Goal: Check status: Check status

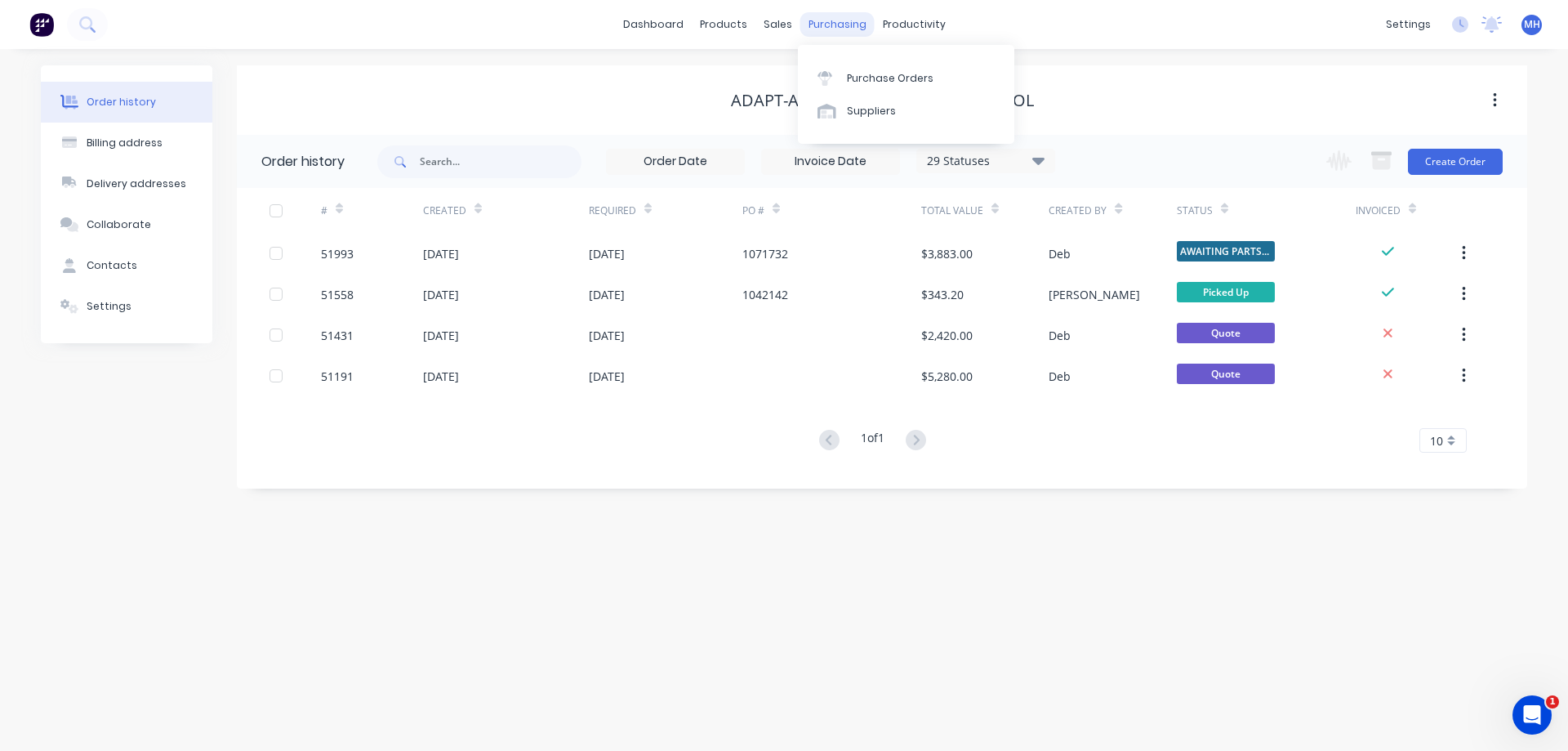
click at [829, 27] on div "purchasing" at bounding box center [838, 24] width 75 height 25
click at [857, 80] on div "Purchase Orders" at bounding box center [890, 78] width 87 height 15
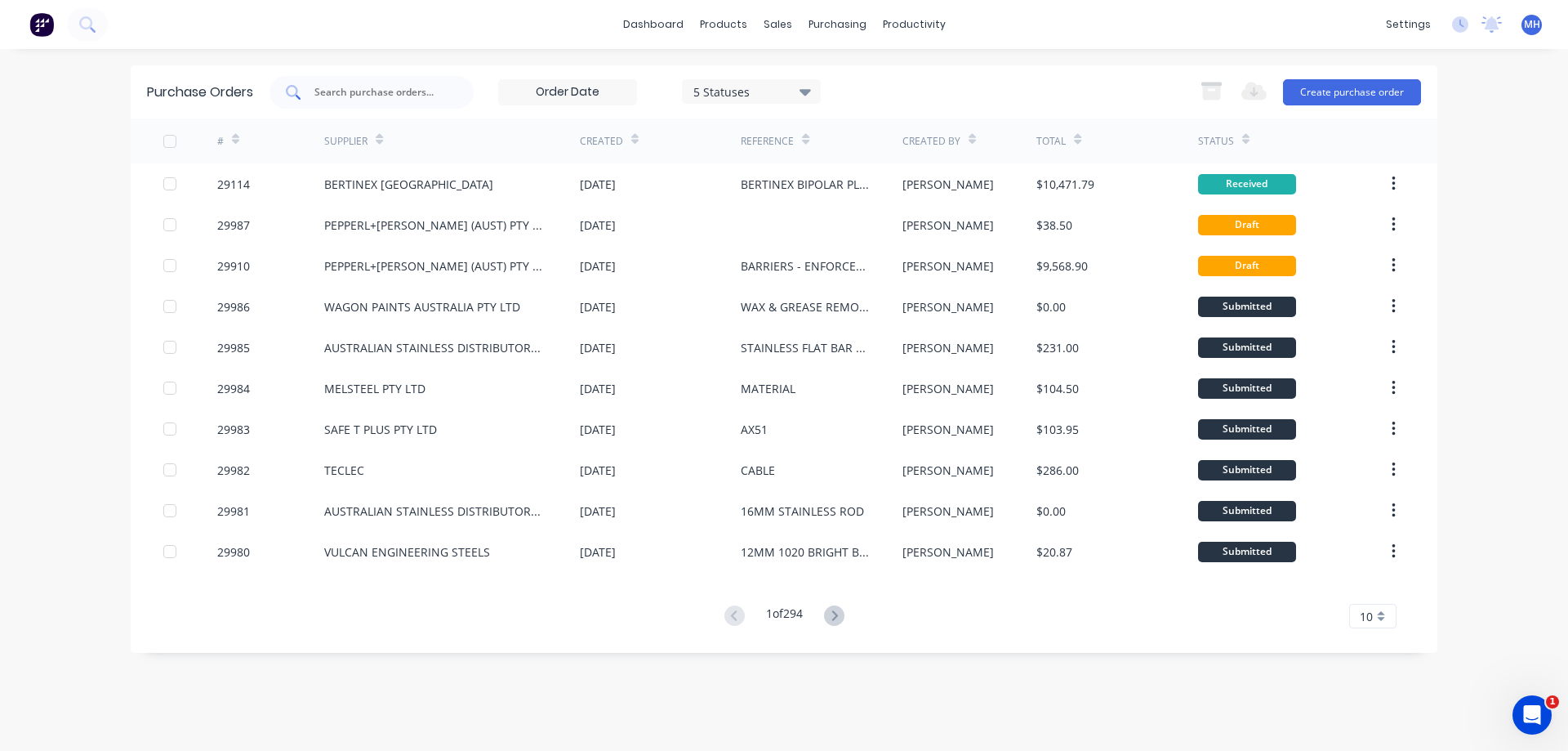
click at [393, 90] on input "text" at bounding box center [381, 93] width 136 height 17
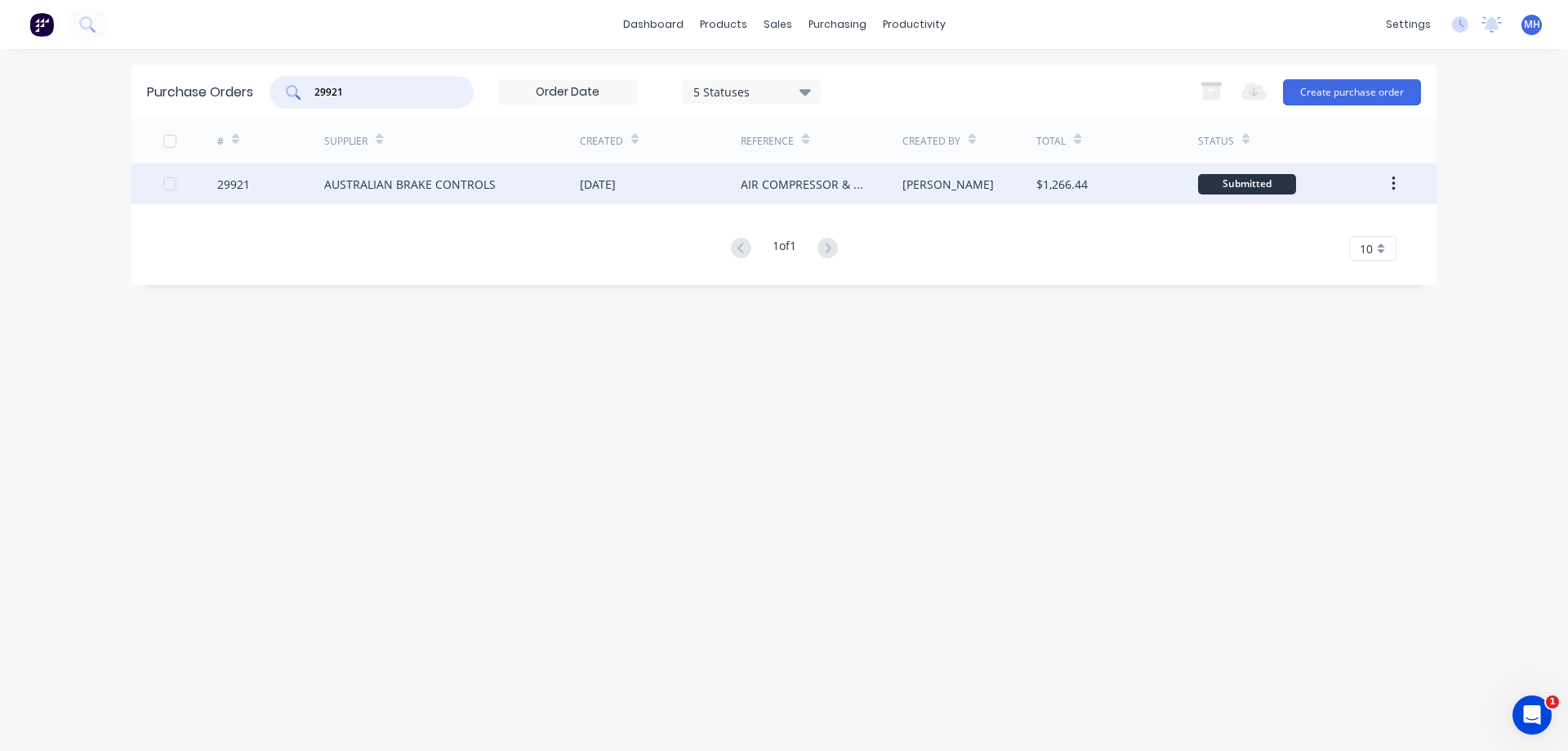
type input "29921"
click at [395, 182] on div "AUSTRALIAN BRAKE CONTROLS" at bounding box center [410, 184] width 171 height 17
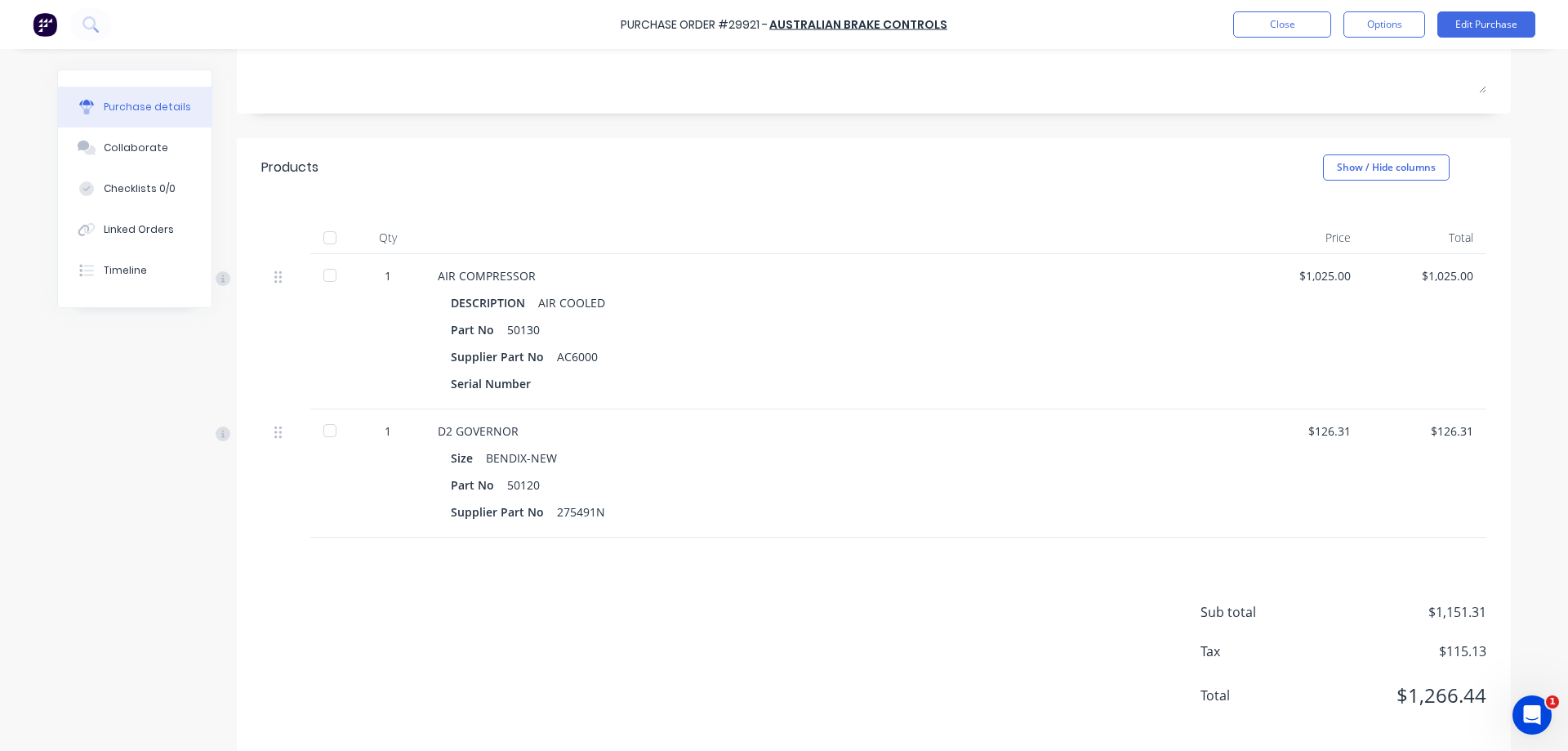
scroll to position [259, 0]
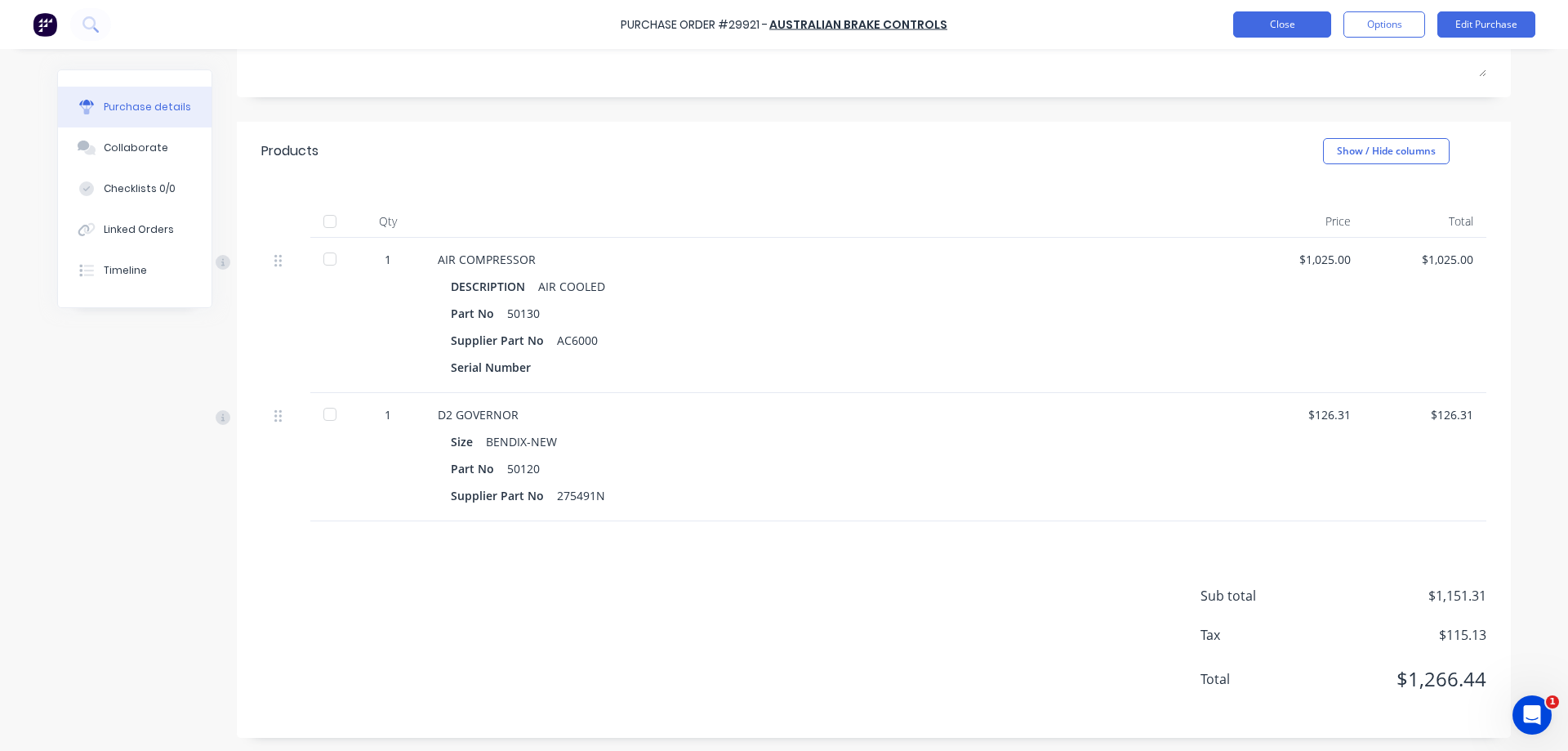
click at [1278, 21] on button "Close" at bounding box center [1283, 25] width 98 height 27
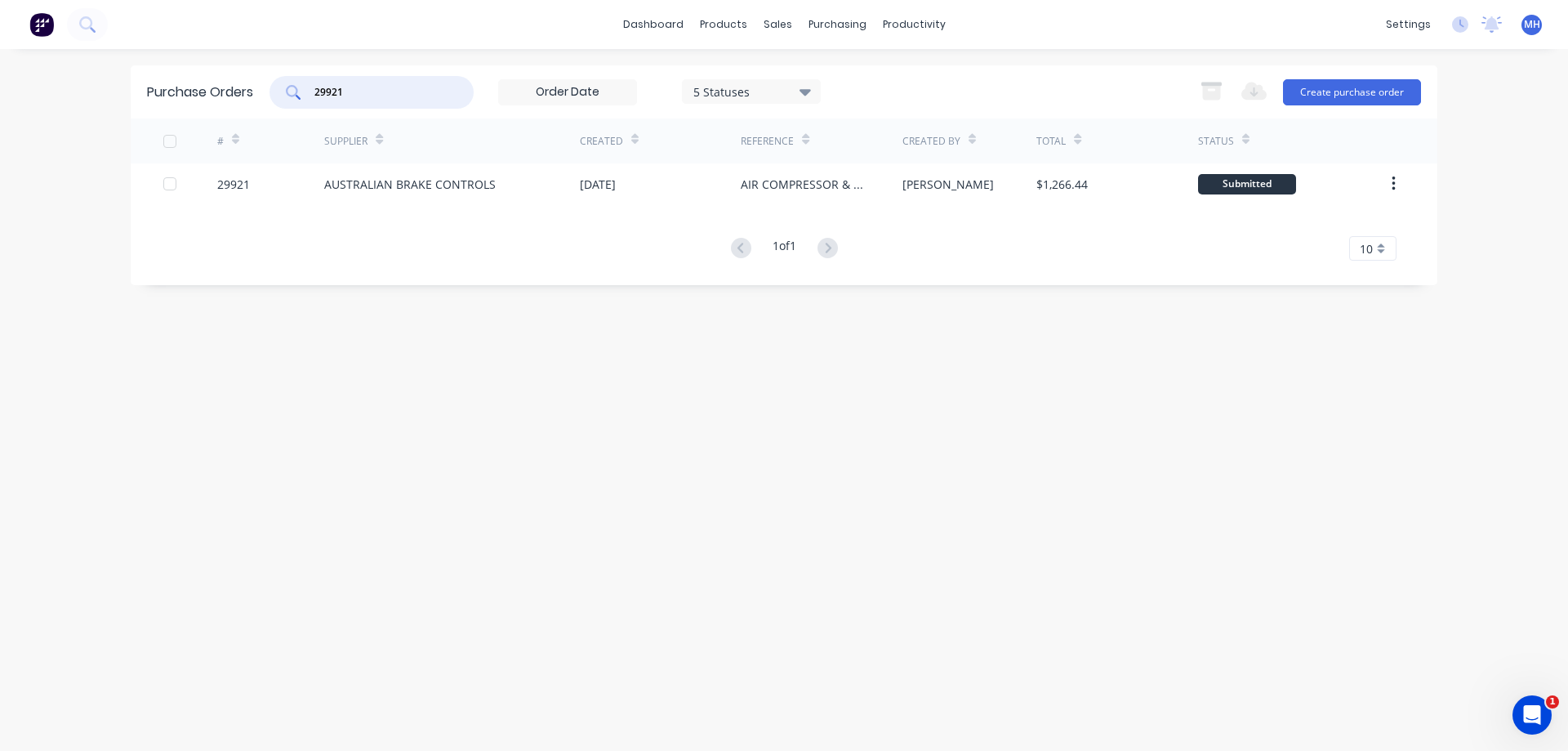
drag, startPoint x: 364, startPoint y: 94, endPoint x: 281, endPoint y: 95, distance: 83.0
click at [313, 95] on input "29921" at bounding box center [381, 93] width 136 height 17
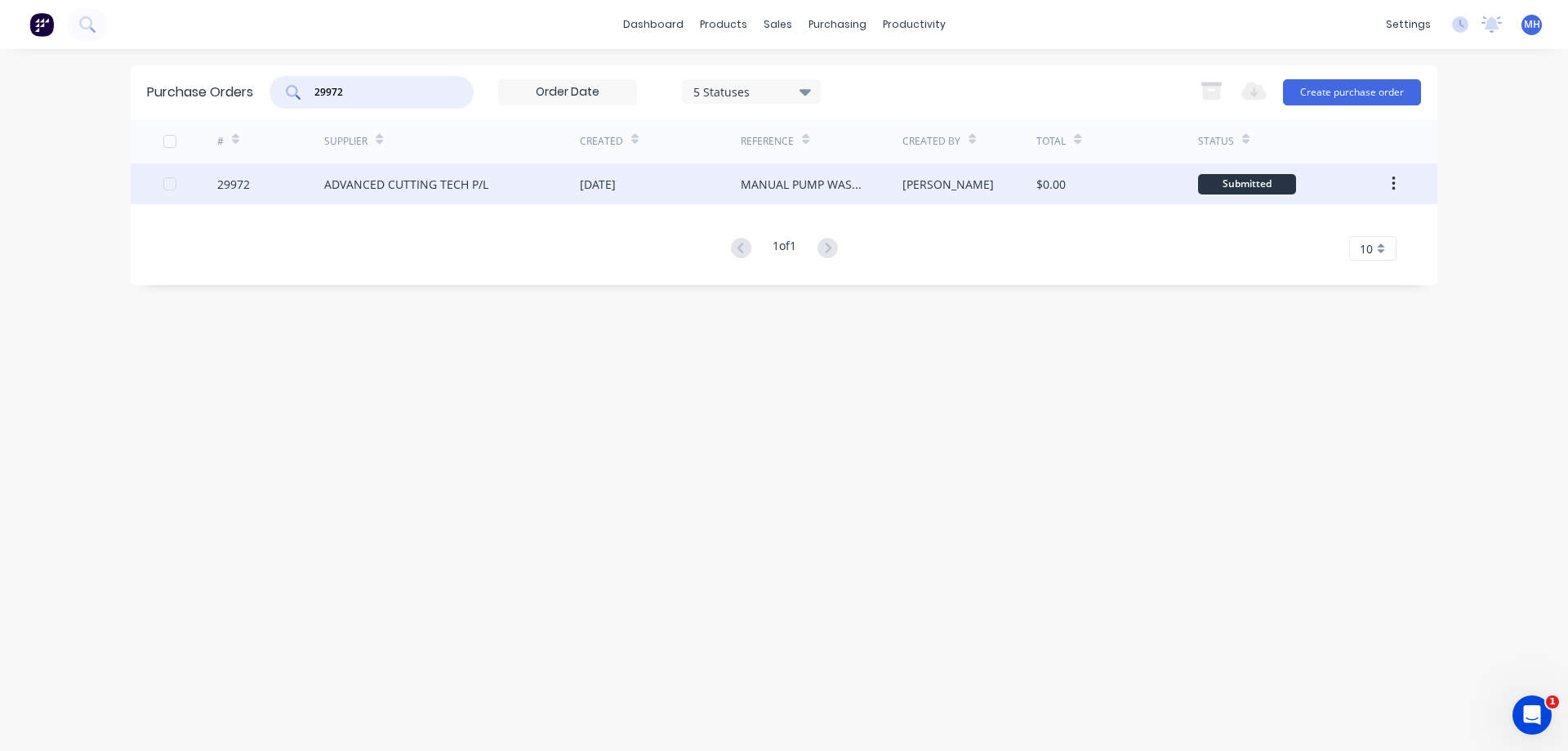
type input "29972"
click at [420, 192] on div "ADVANCED CUTTING TECH P/L" at bounding box center [406, 184] width 164 height 17
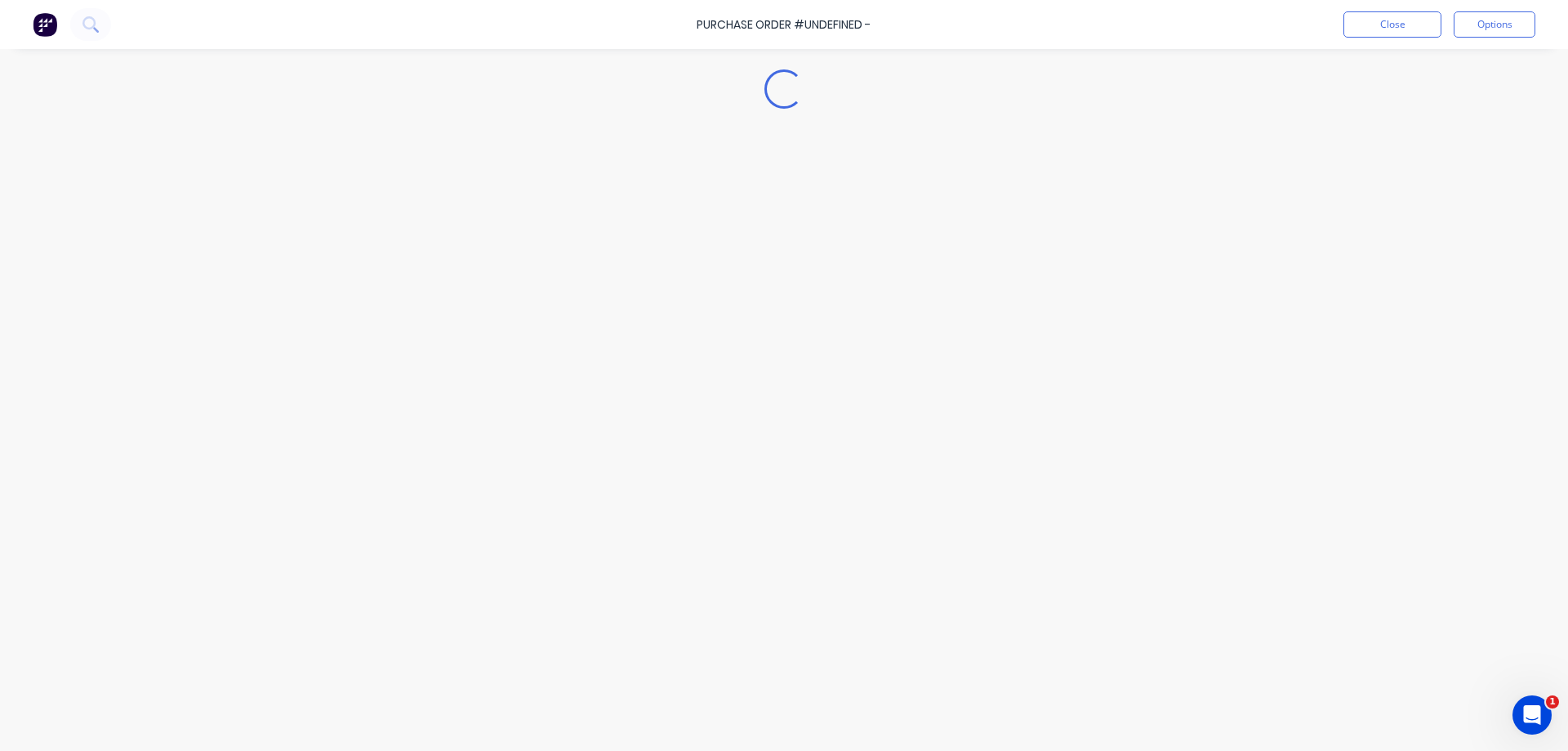
type textarea "x"
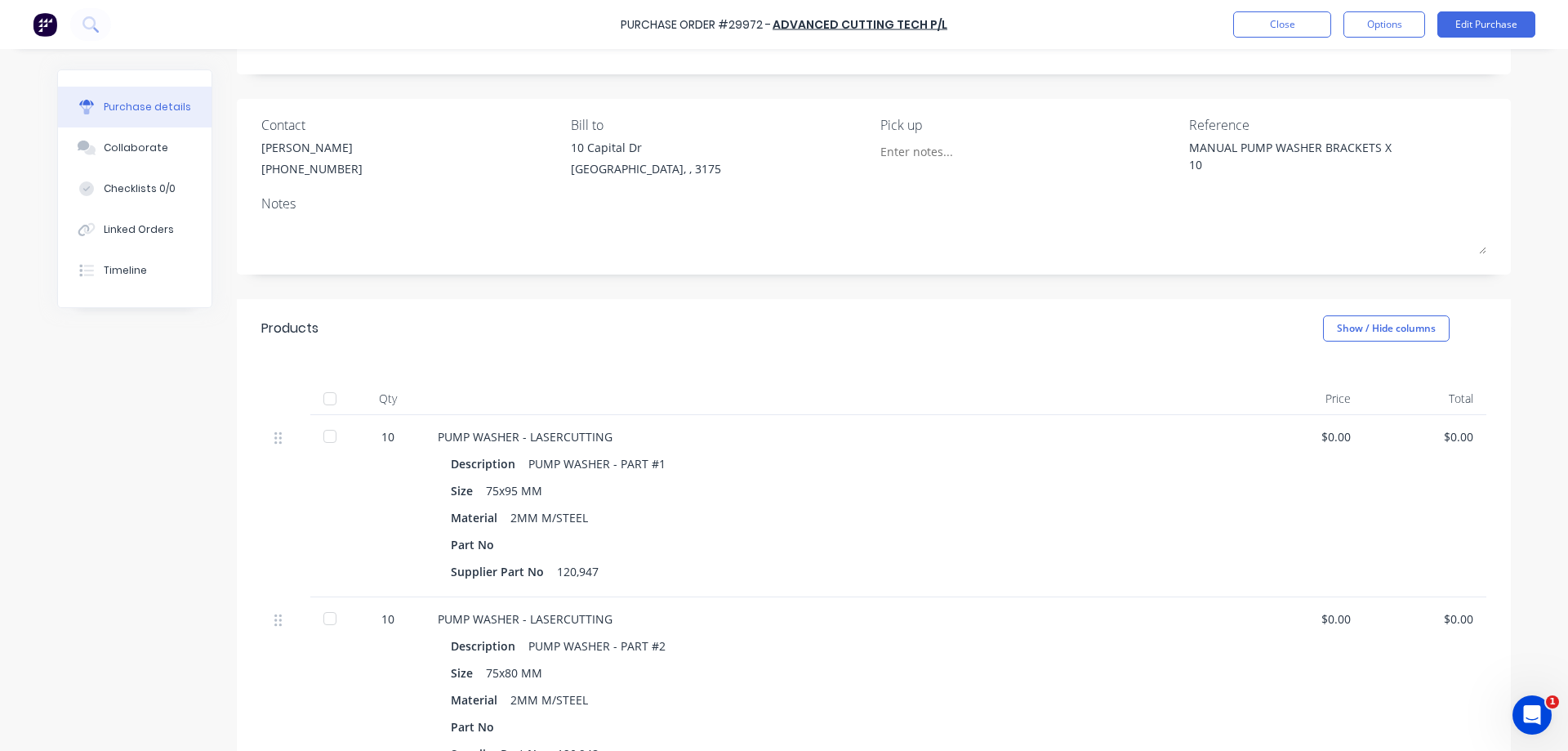
scroll to position [340, 0]
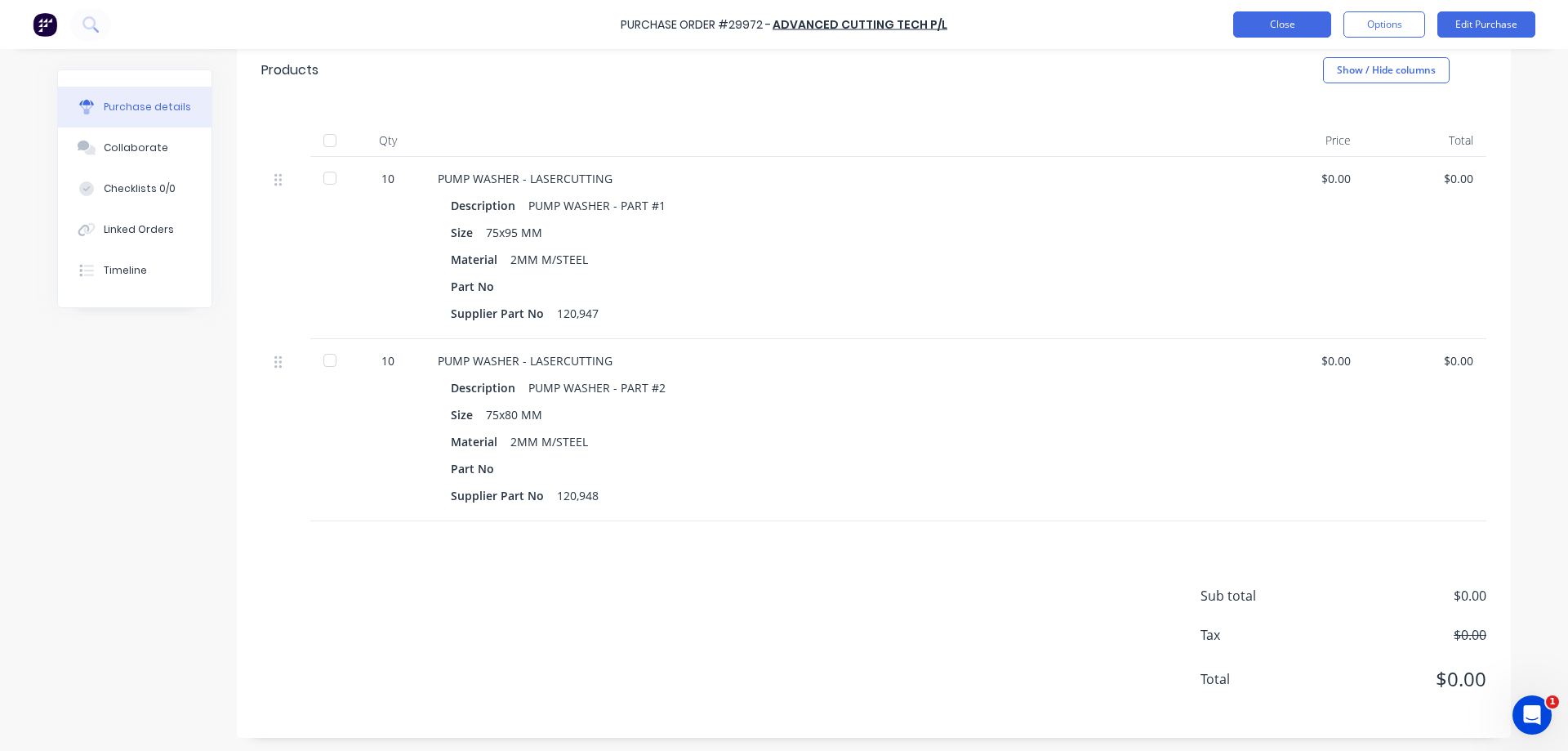
click at [1289, 30] on button "Close" at bounding box center [1283, 25] width 98 height 27
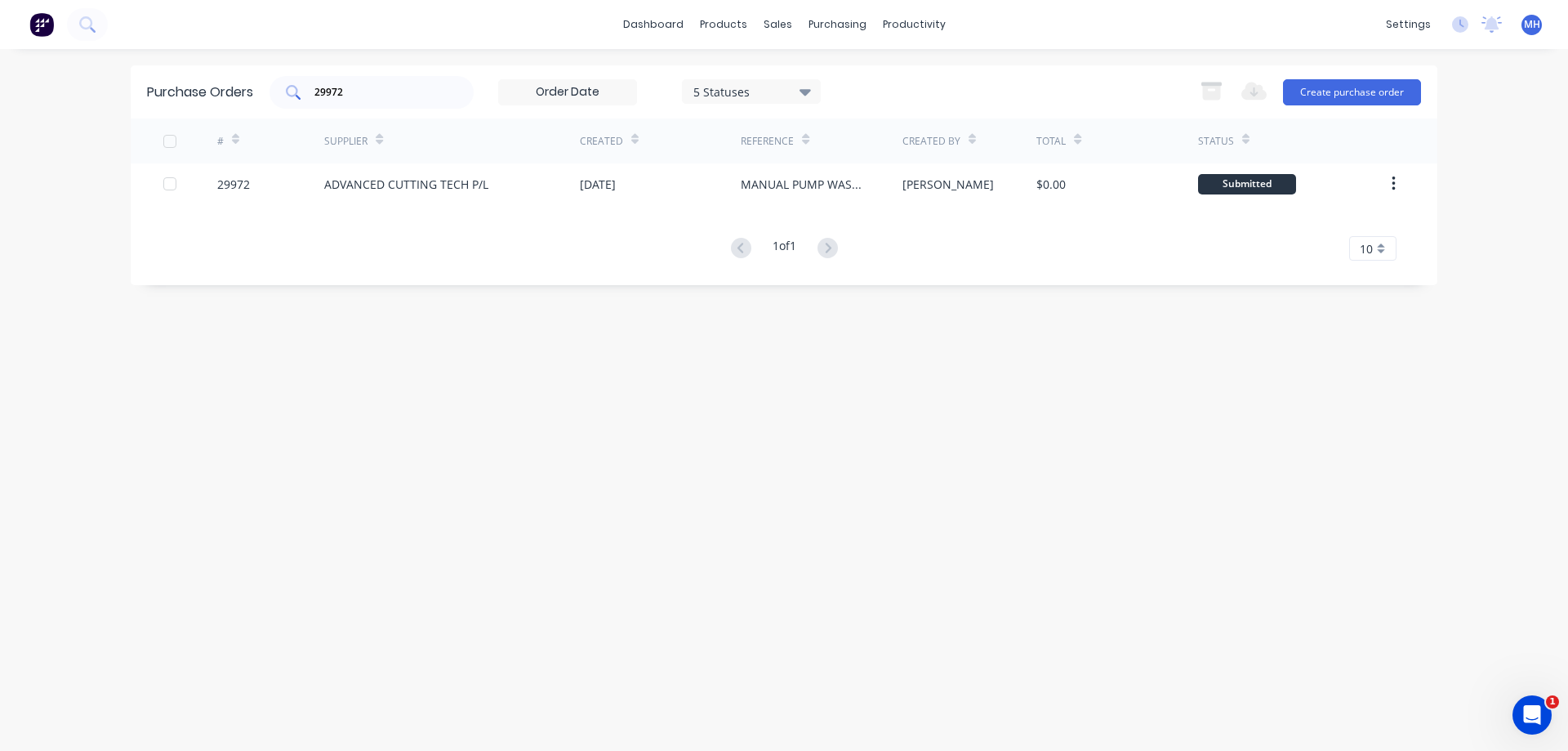
click at [372, 93] on input "29972" at bounding box center [381, 93] width 136 height 17
type input "2"
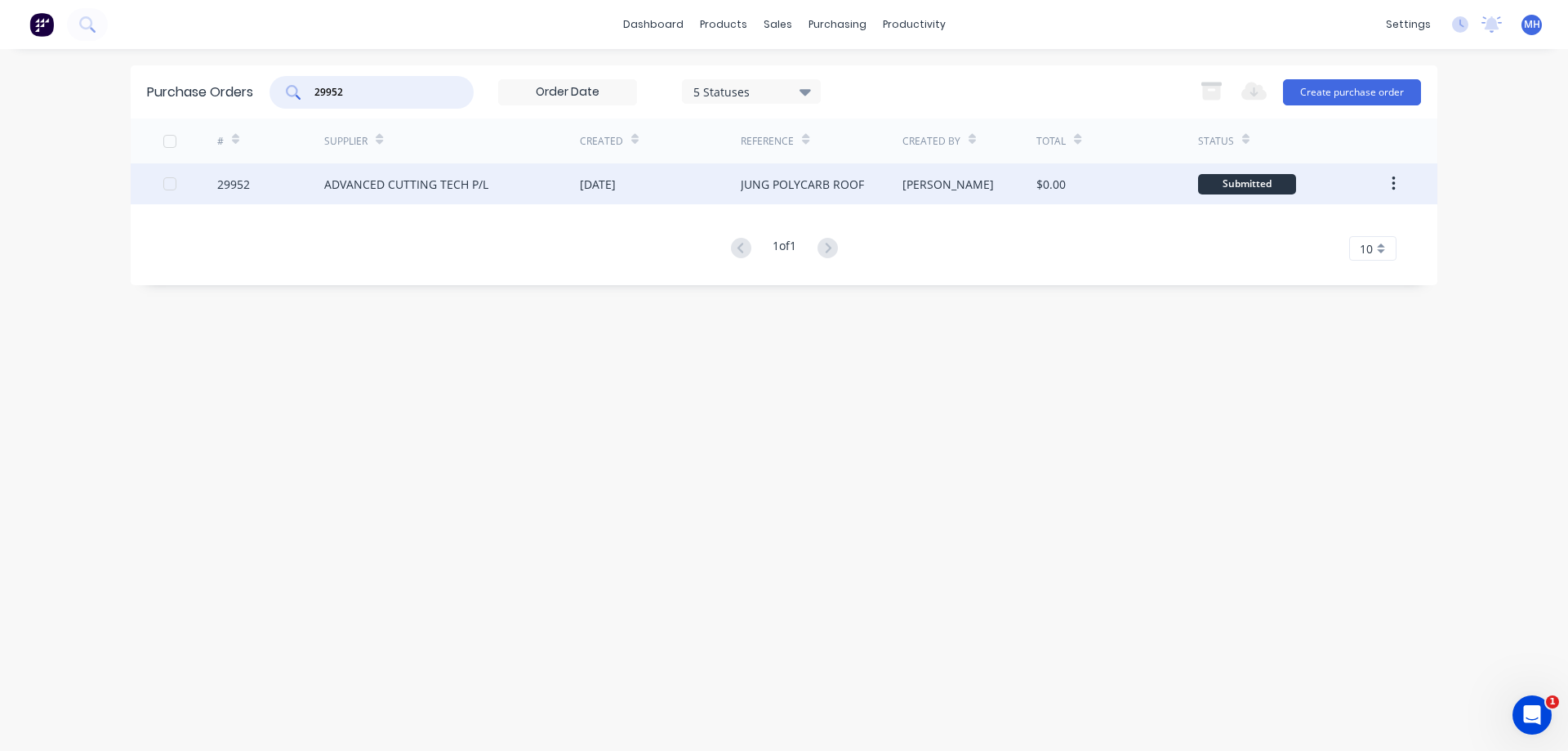
type input "29952"
click at [408, 195] on div "ADVANCED CUTTING TECH P/L" at bounding box center [452, 184] width 256 height 41
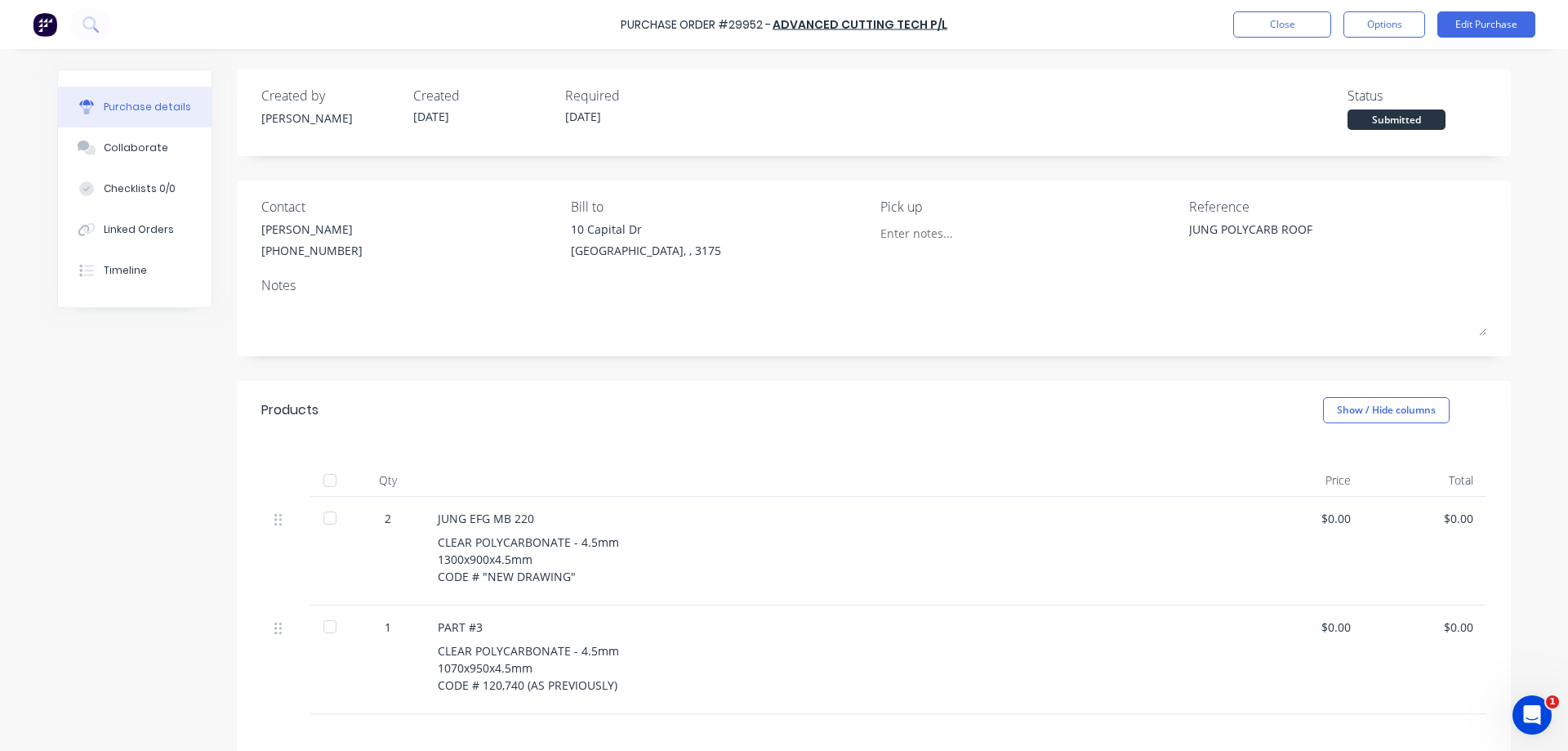
type textarea "x"
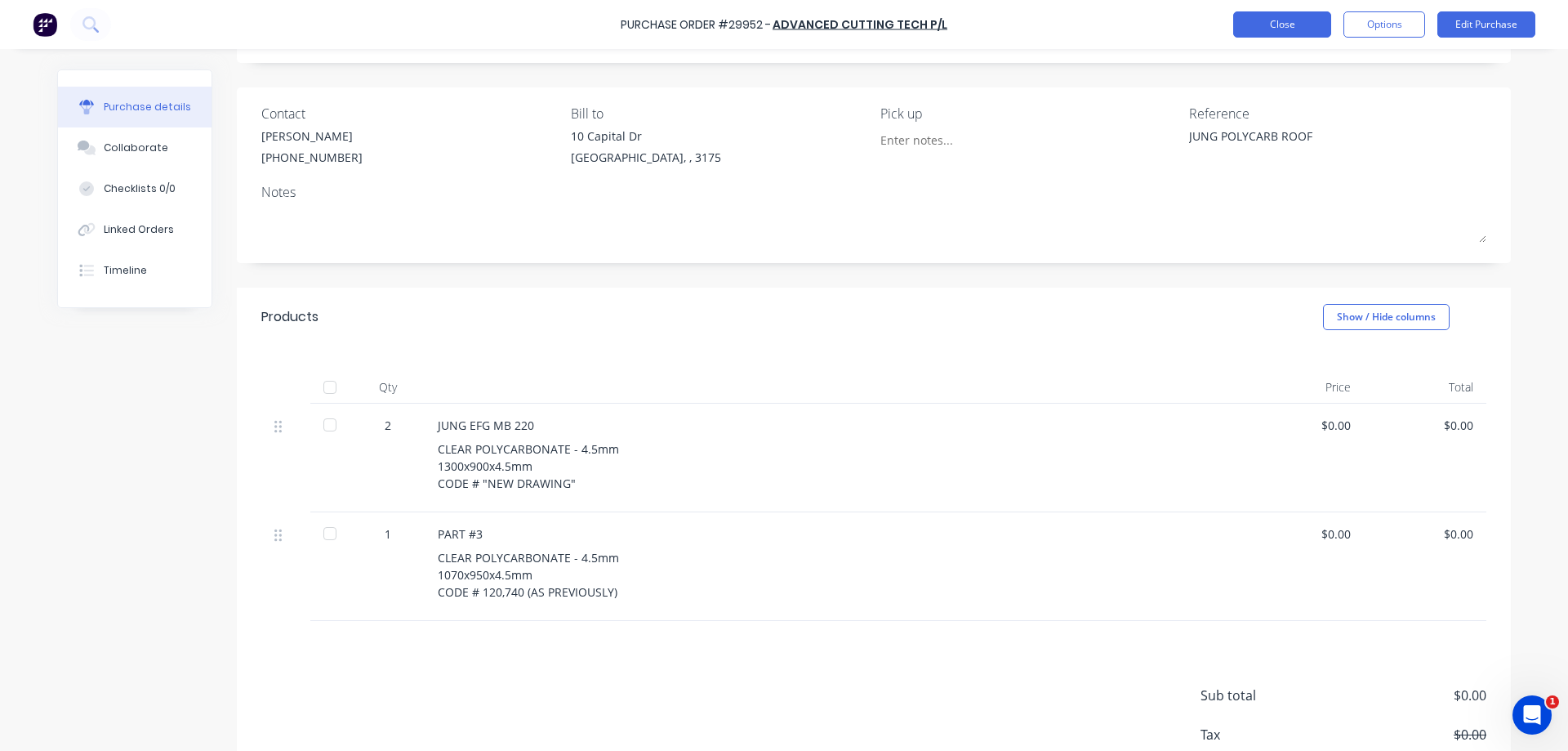
click at [1282, 33] on button "Close" at bounding box center [1283, 25] width 98 height 27
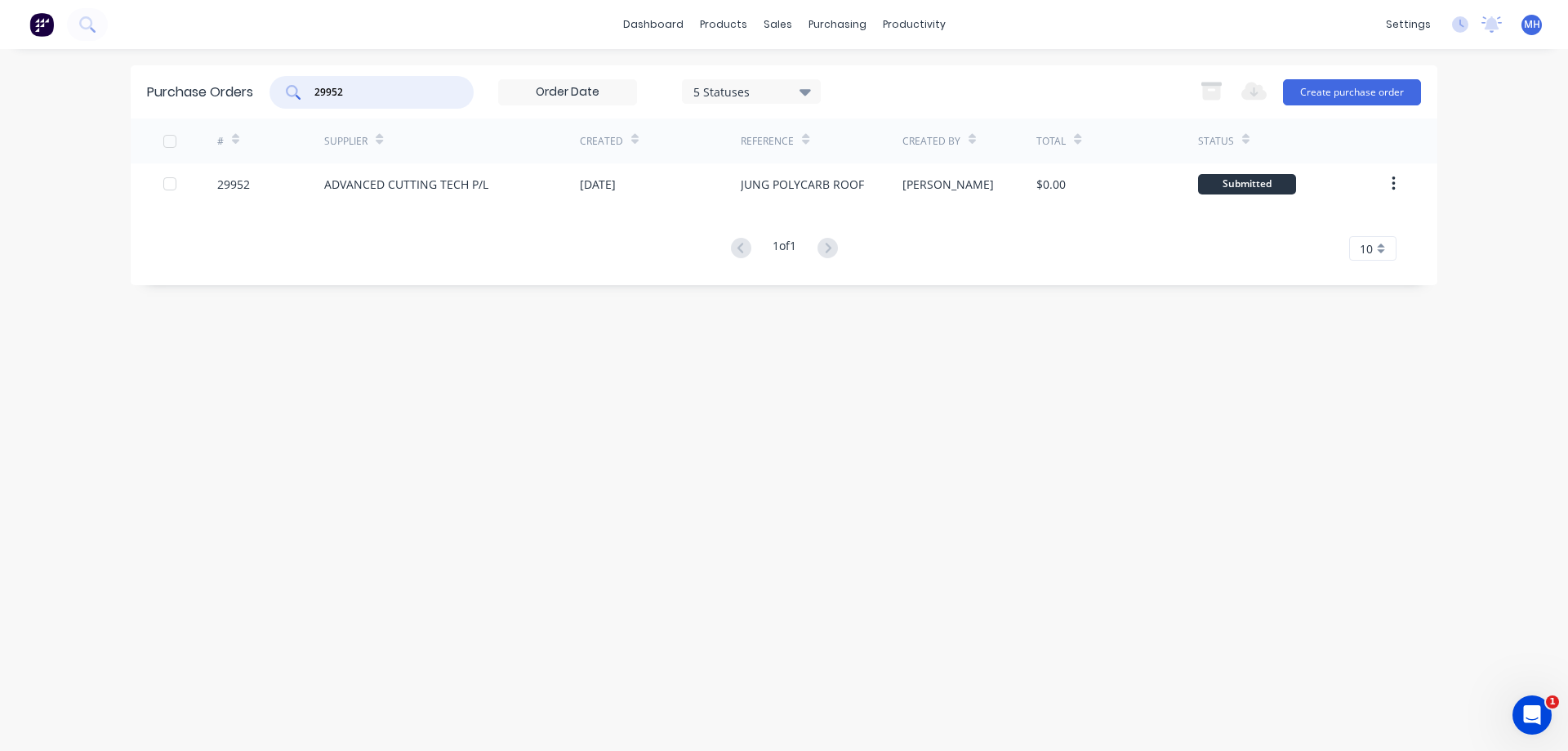
drag, startPoint x: 350, startPoint y: 85, endPoint x: 286, endPoint y: 100, distance: 65.7
click at [313, 100] on input "29952" at bounding box center [381, 93] width 136 height 17
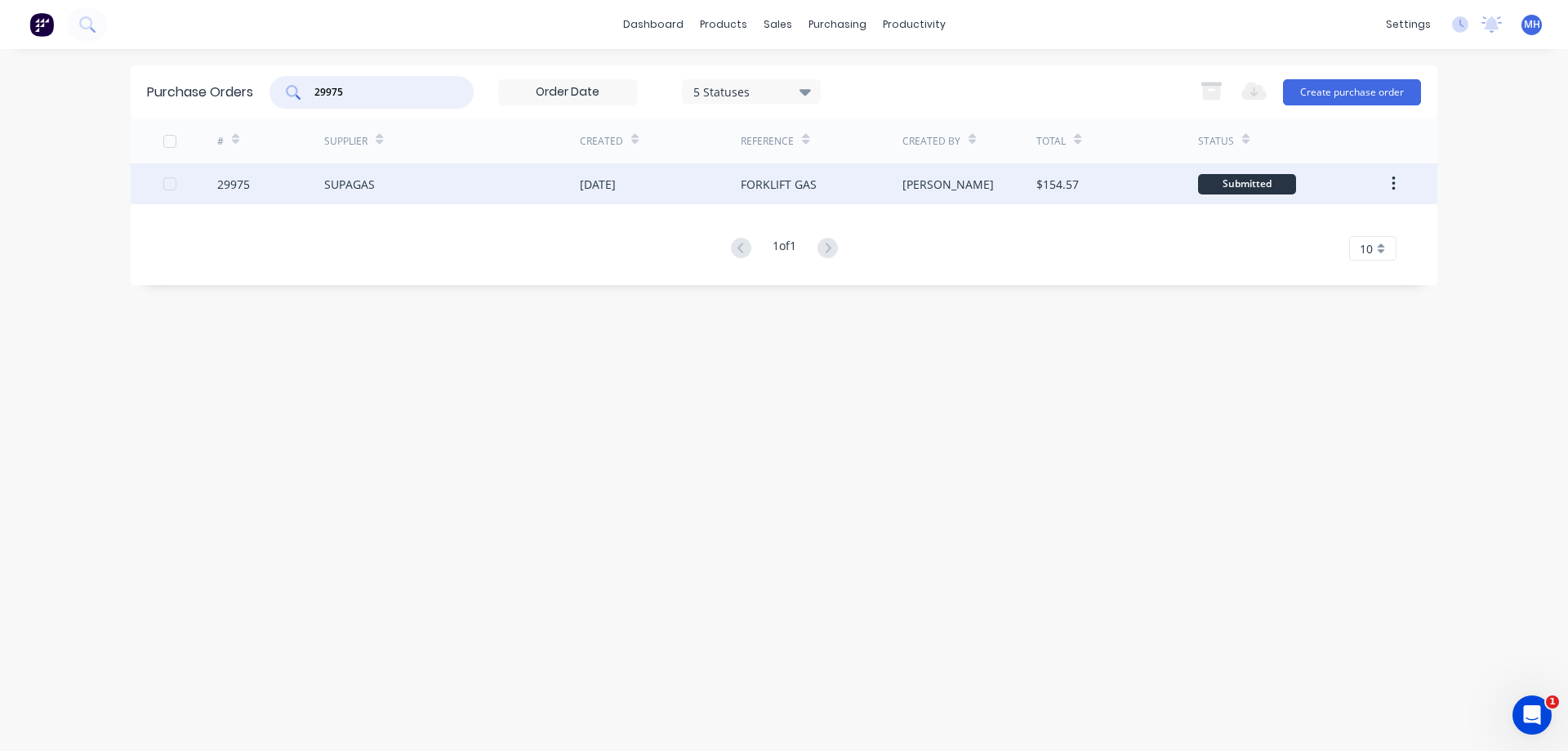
type input "29975"
click at [340, 189] on div "SUPAGAS" at bounding box center [349, 184] width 50 height 17
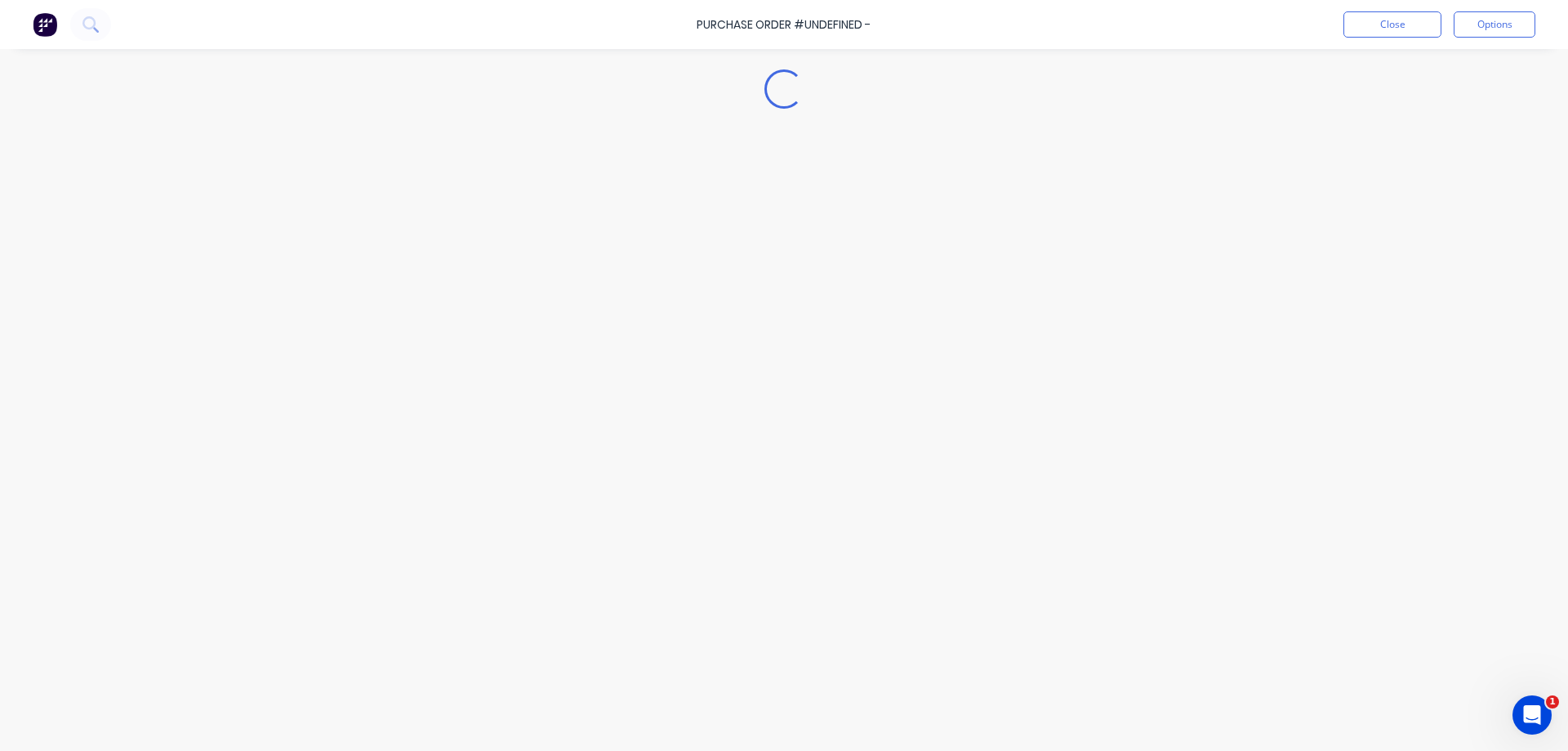
type textarea "x"
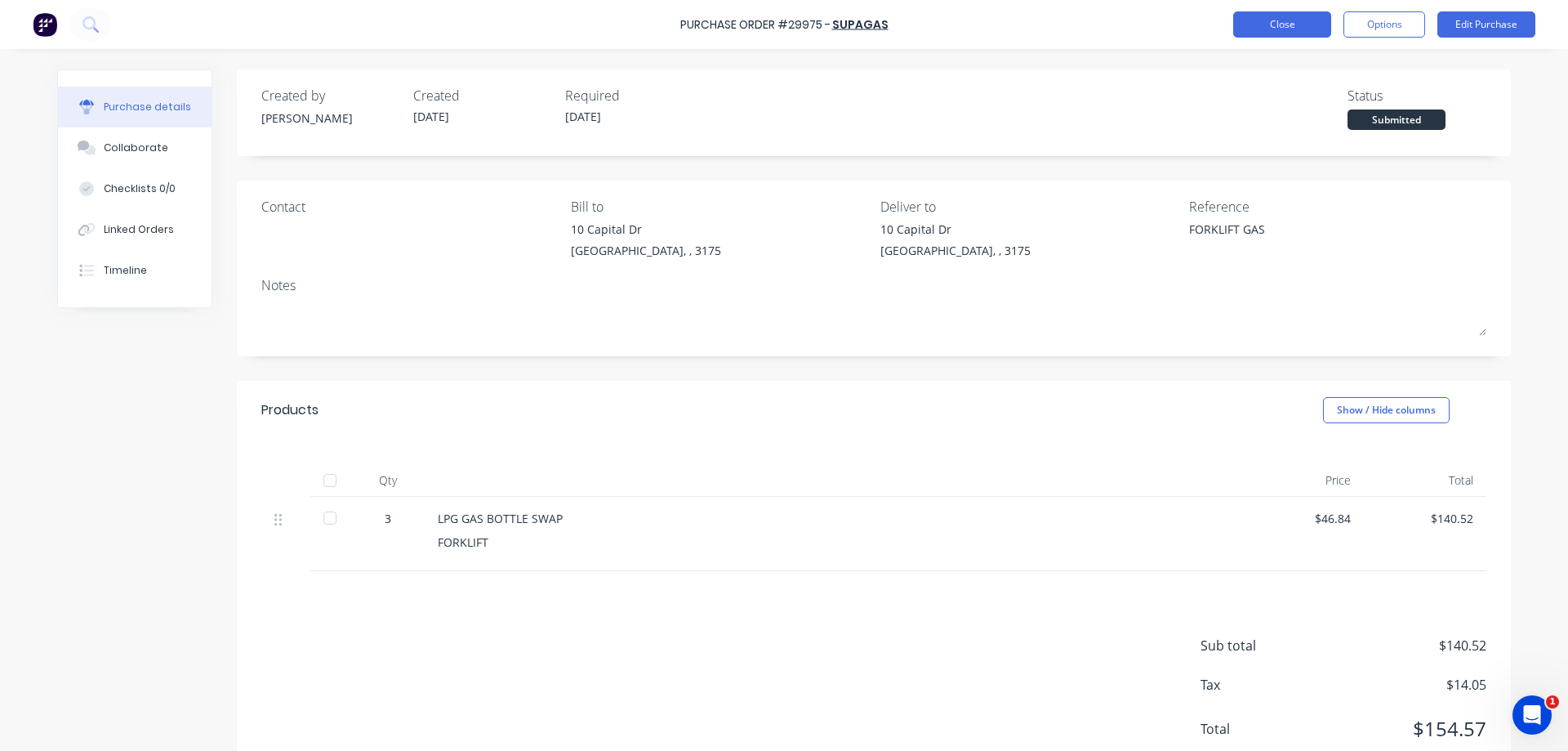
click at [1296, 27] on button "Close" at bounding box center [1283, 25] width 98 height 27
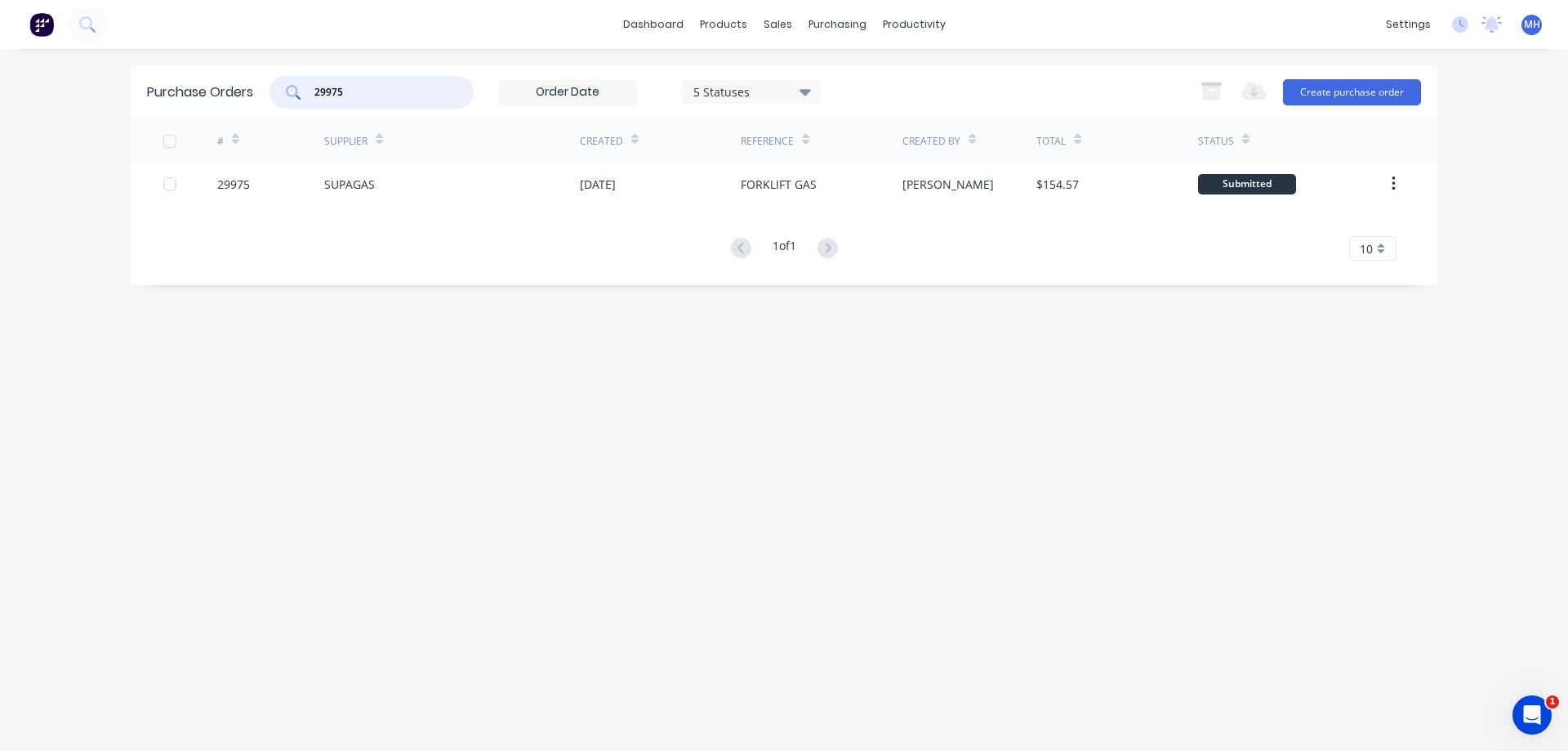
drag, startPoint x: 362, startPoint y: 92, endPoint x: 101, endPoint y: 94, distance: 261.0
click at [313, 94] on input "29975" at bounding box center [381, 93] width 136 height 17
type input "29971"
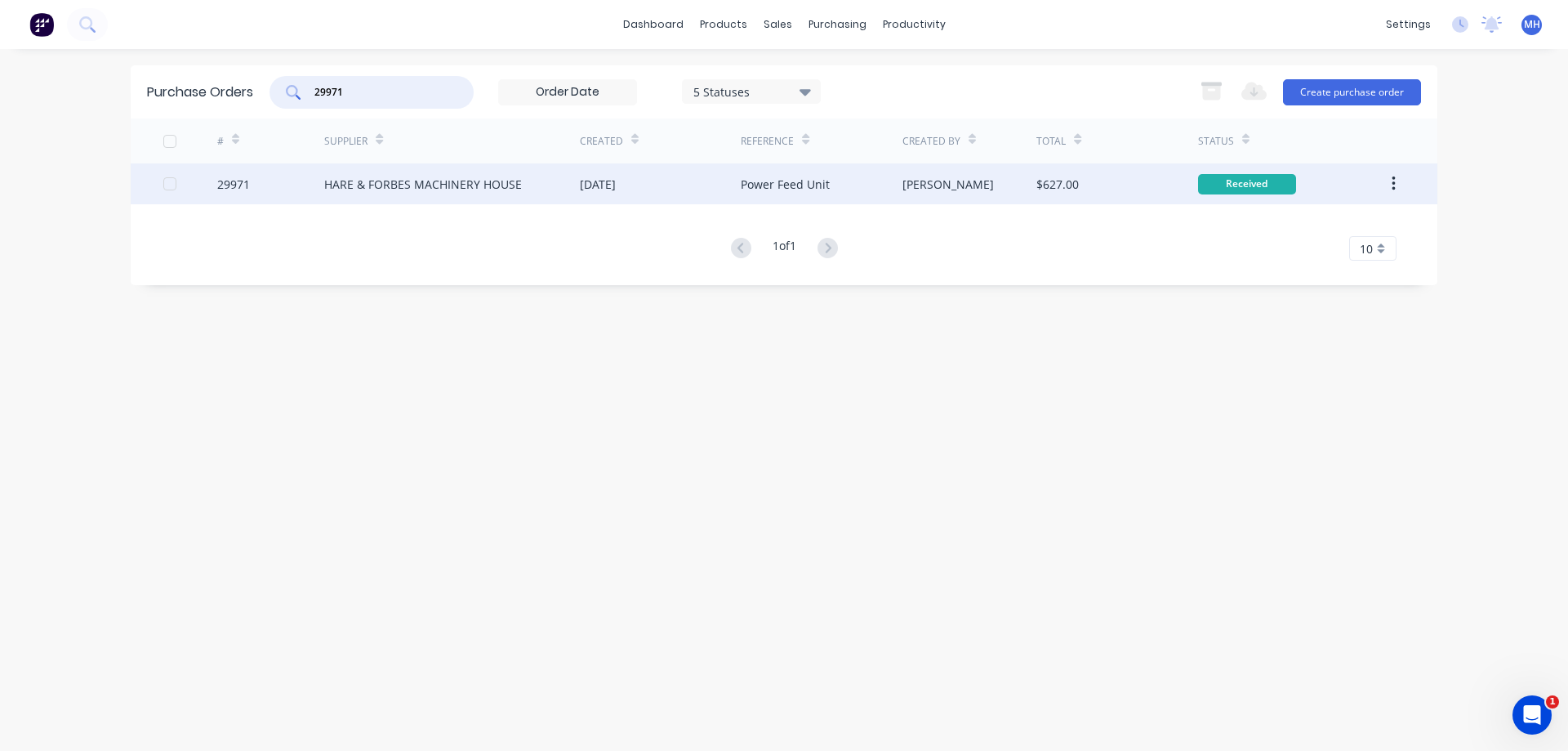
click at [394, 176] on div "HARE & FORBES MACHINERY HOUSE" at bounding box center [423, 184] width 198 height 17
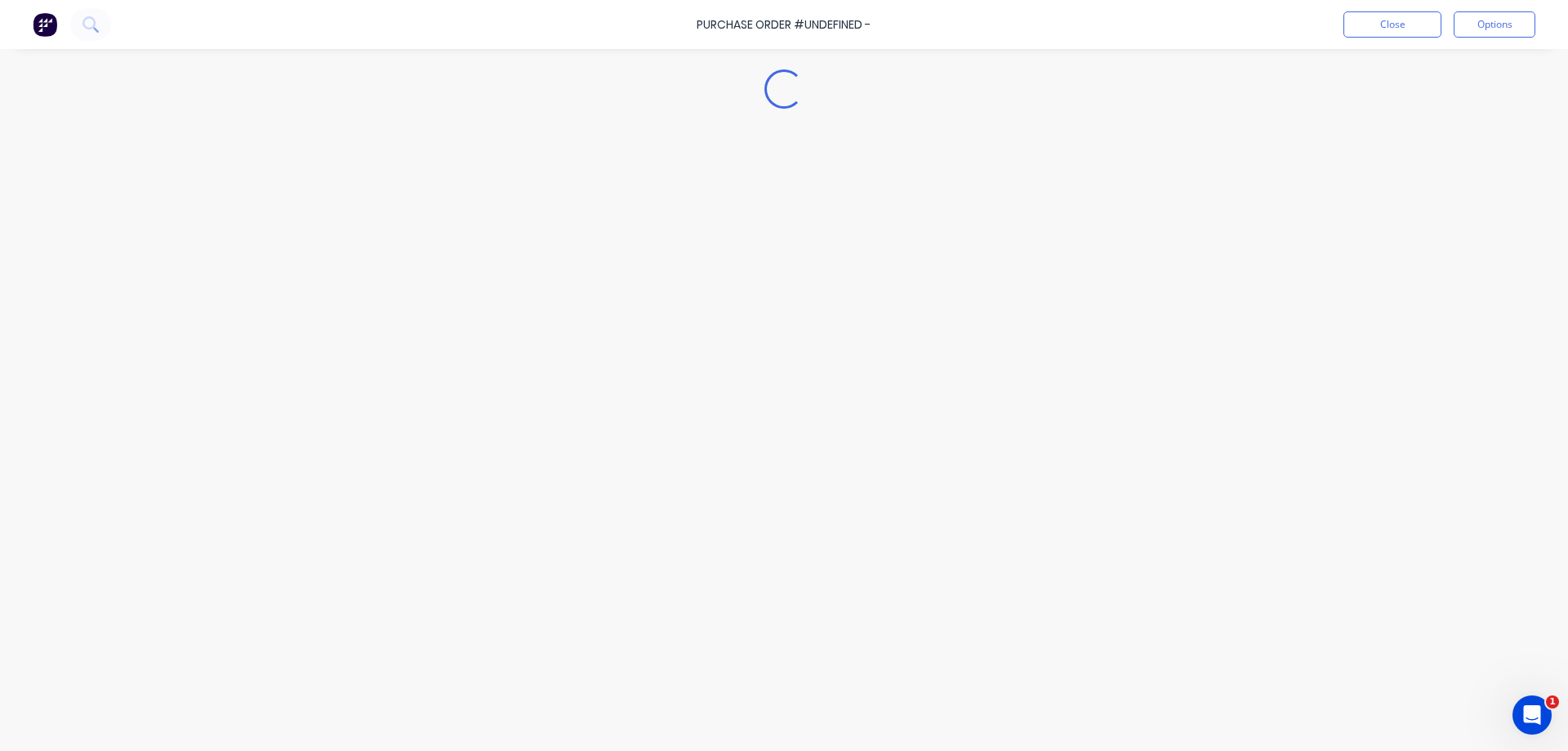
type textarea "x"
